Goal: Download file/media

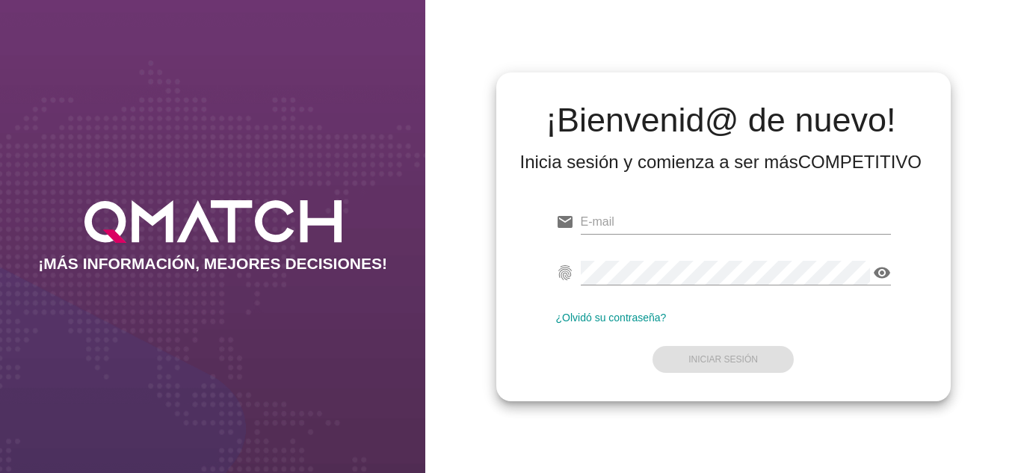
type input "[PERSON_NAME][EMAIL_ADDRESS][DOMAIN_NAME]"
click at [427, 188] on div "¡Bienvenid@ de nuevo! Inicia sesión y comienza a ser más COMPETITIVO email [PER…" at bounding box center [722, 236] width 595 height 473
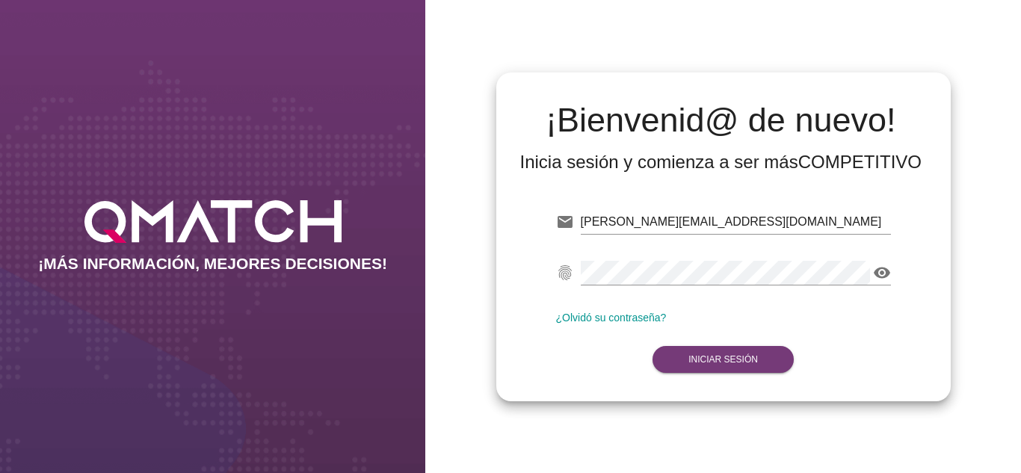
click at [728, 359] on strong "Iniciar Sesión" at bounding box center [722, 359] width 69 height 10
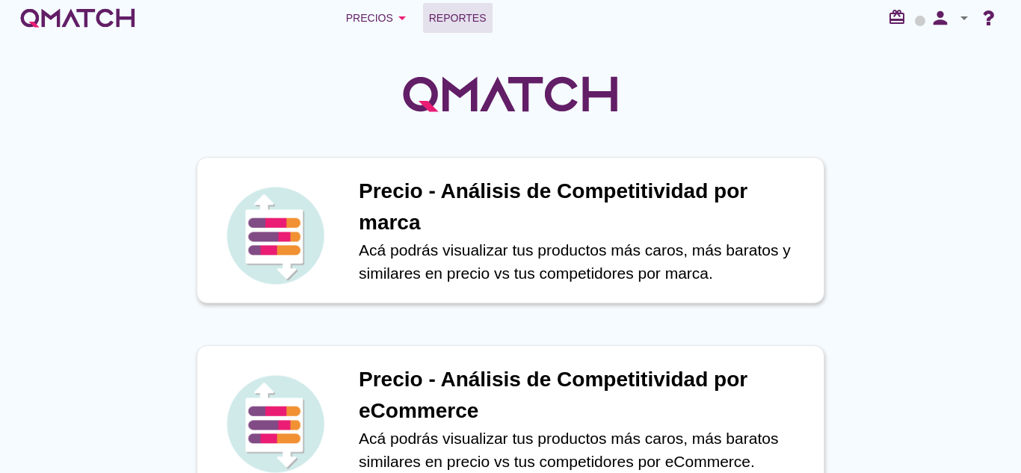
click at [486, 10] on link "Reportes" at bounding box center [457, 18] width 69 height 30
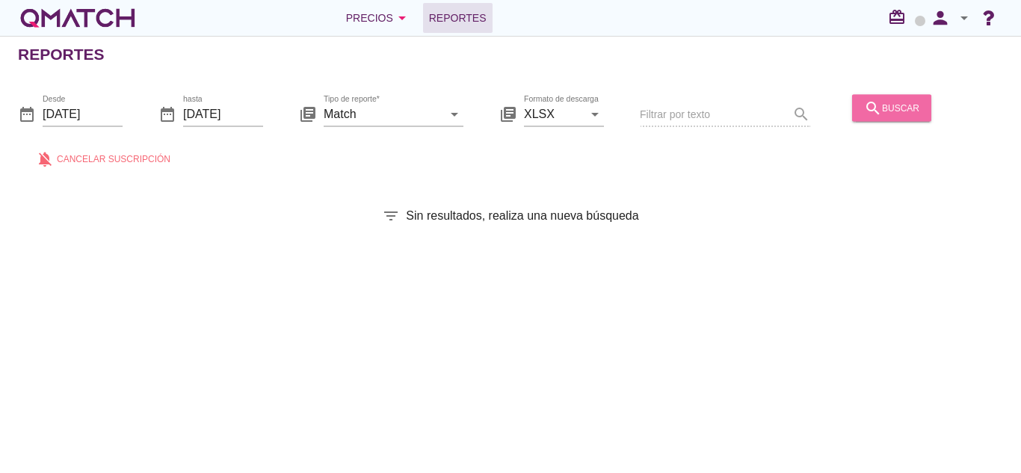
click at [875, 116] on icon "search" at bounding box center [873, 108] width 18 height 18
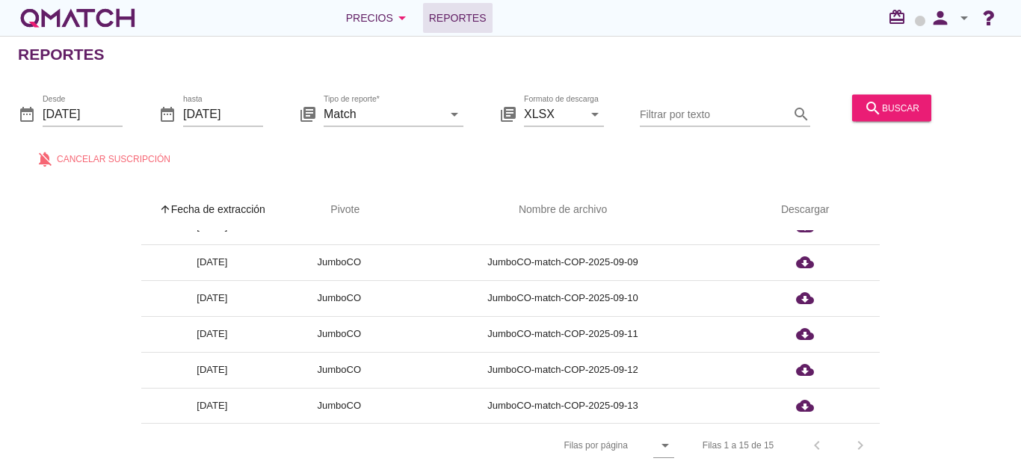
scroll to position [346, 0]
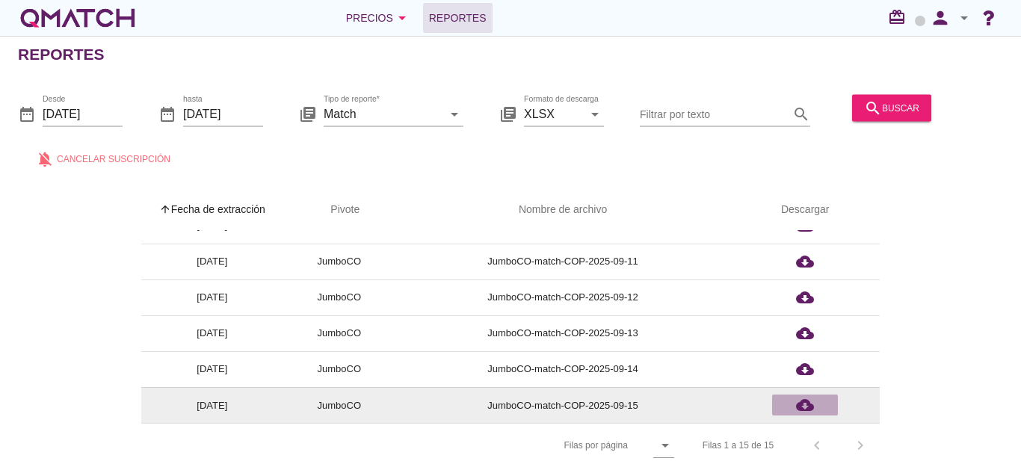
click at [813, 400] on icon "cloud_download" at bounding box center [805, 405] width 18 height 18
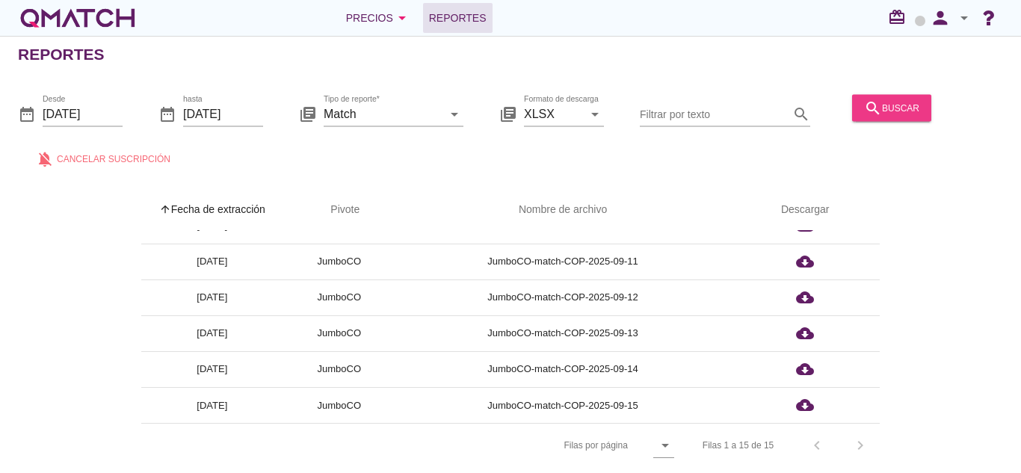
click at [924, 110] on button "search buscar" at bounding box center [891, 107] width 79 height 27
click at [873, 90] on div "search buscar" at bounding box center [891, 115] width 91 height 51
click at [883, 119] on button "search buscar" at bounding box center [891, 107] width 79 height 27
